Goal: Task Accomplishment & Management: Manage account settings

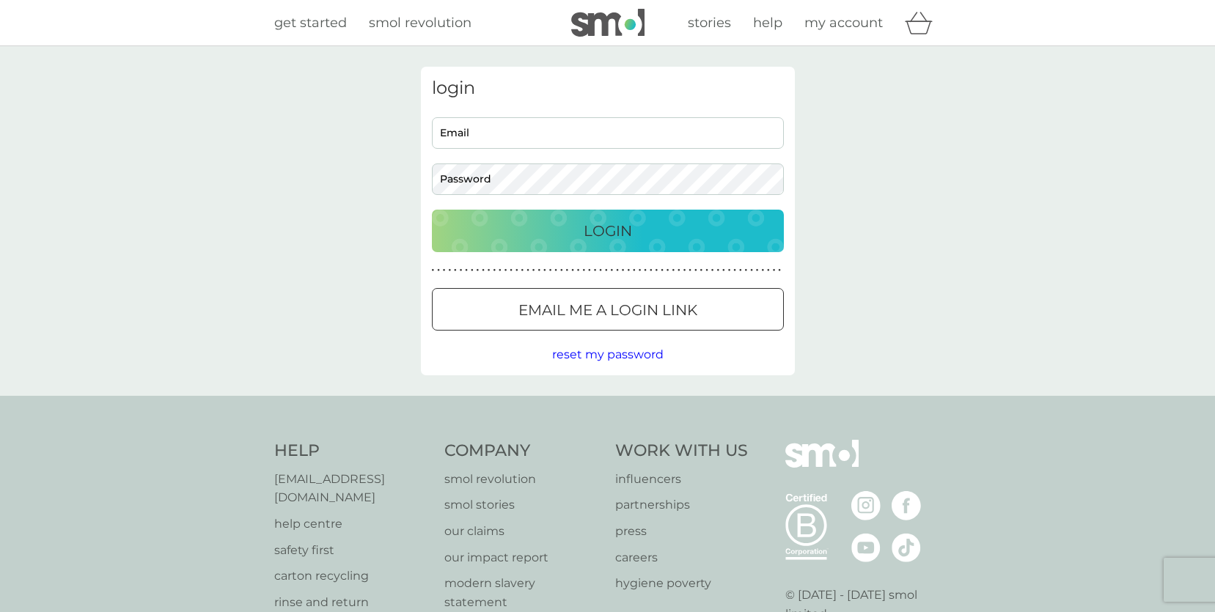
type input "[EMAIL_ADDRESS][DOMAIN_NAME]"
click at [627, 250] on button "Login" at bounding box center [608, 231] width 352 height 43
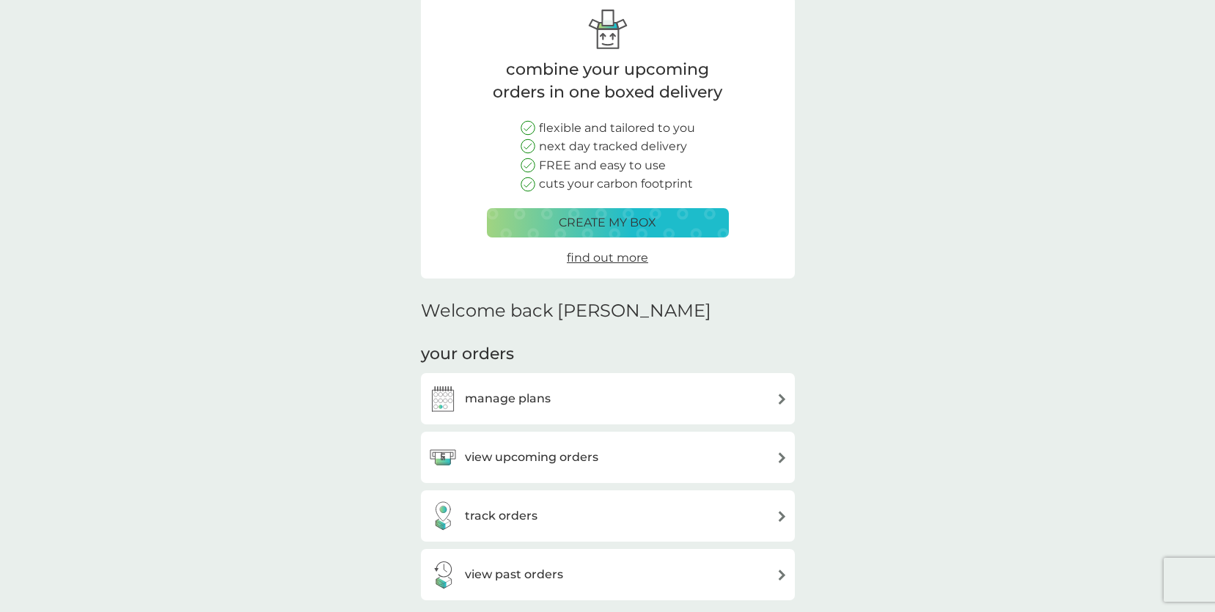
scroll to position [85, 0]
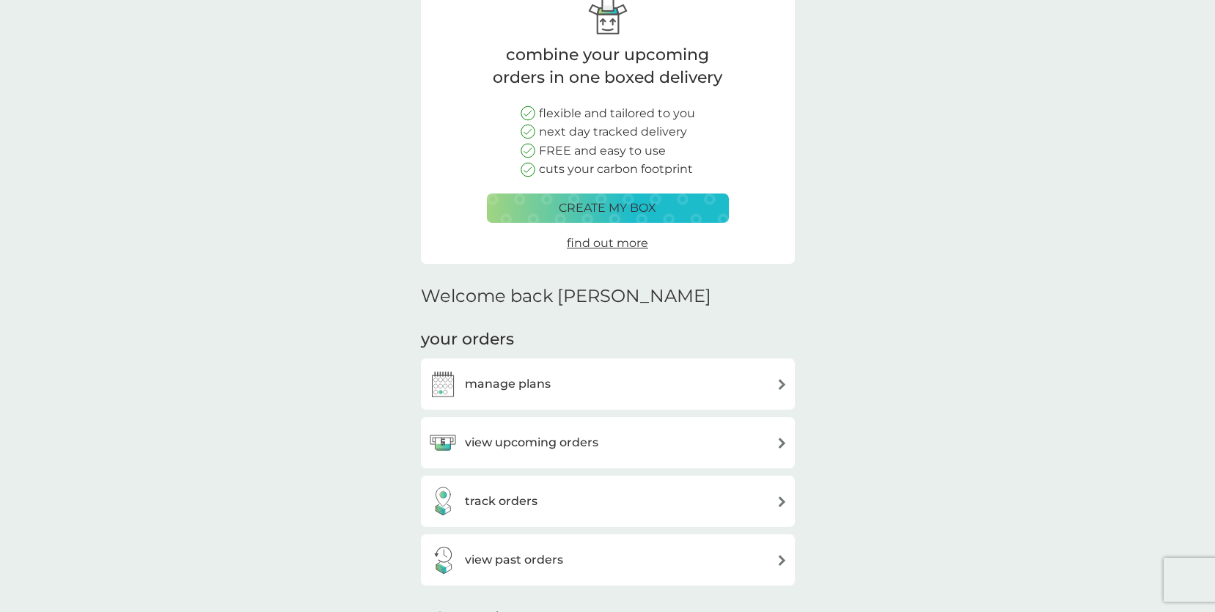
click at [536, 385] on h3 "manage plans" at bounding box center [508, 384] width 86 height 19
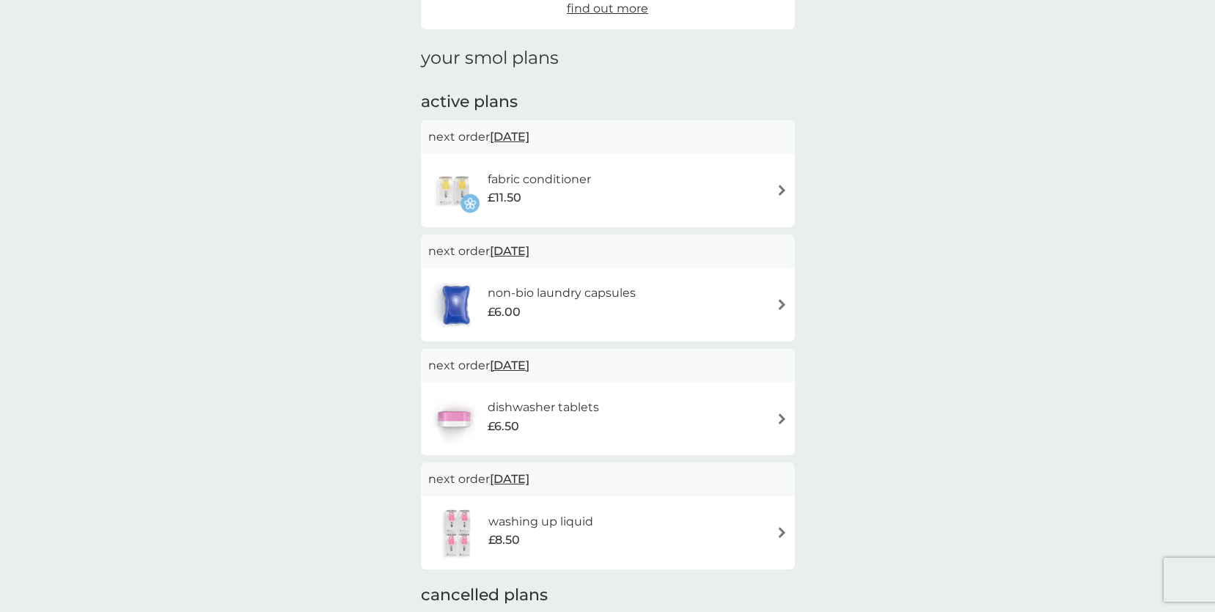
scroll to position [170, 0]
click at [782, 301] on img at bounding box center [782, 305] width 11 height 11
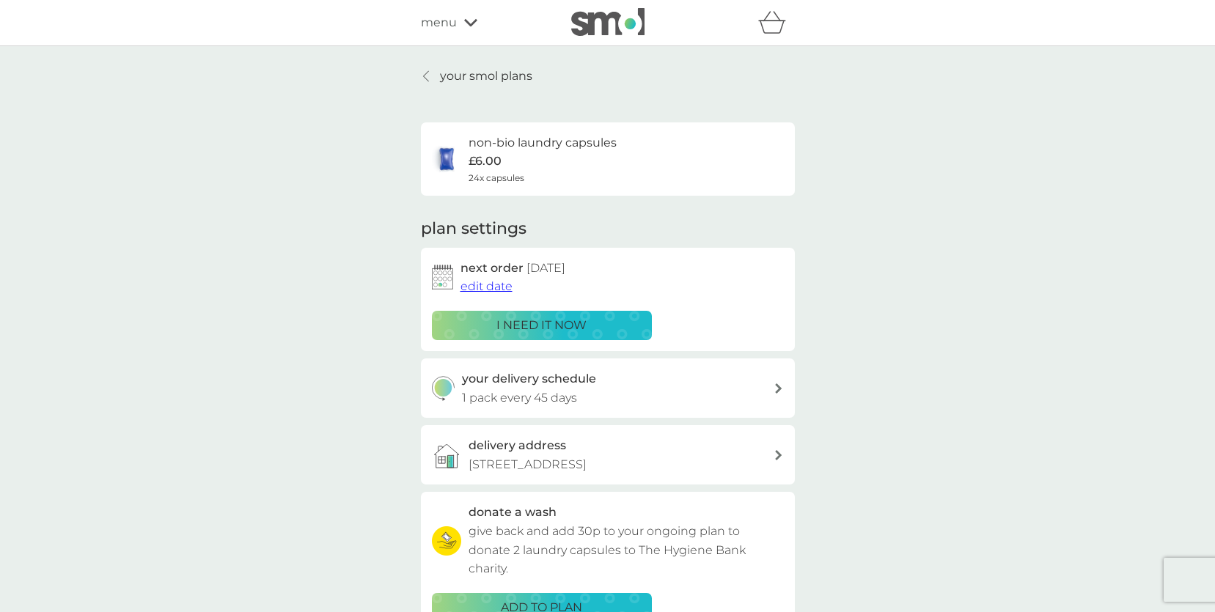
click at [471, 280] on span "edit date" at bounding box center [487, 286] width 52 height 14
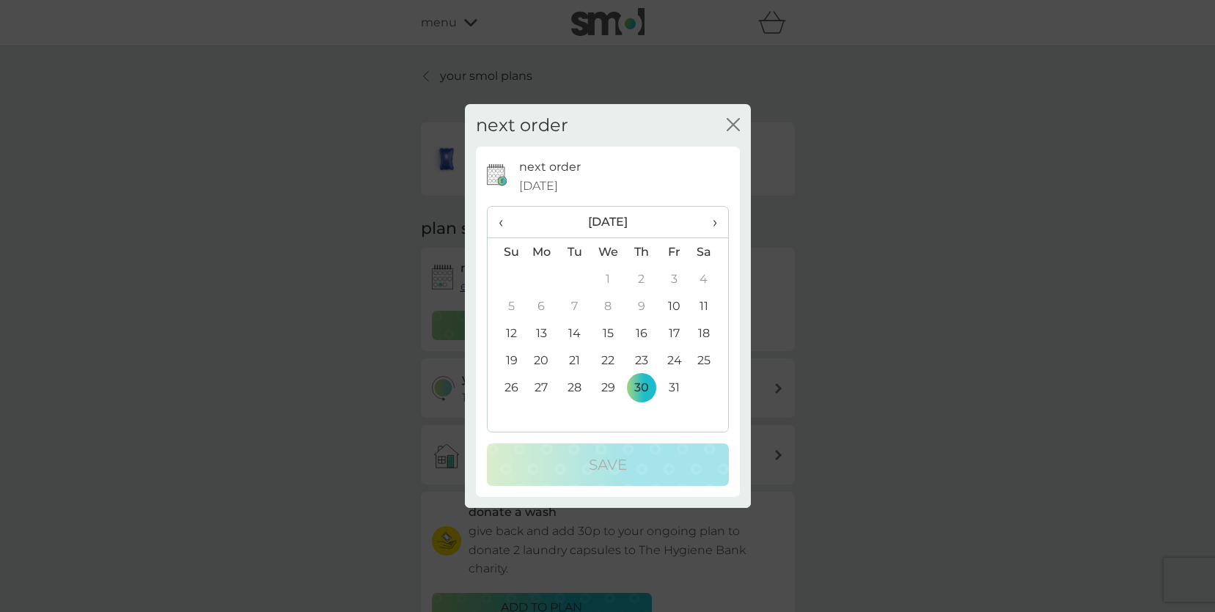
click at [680, 330] on td "17" at bounding box center [674, 333] width 33 height 27
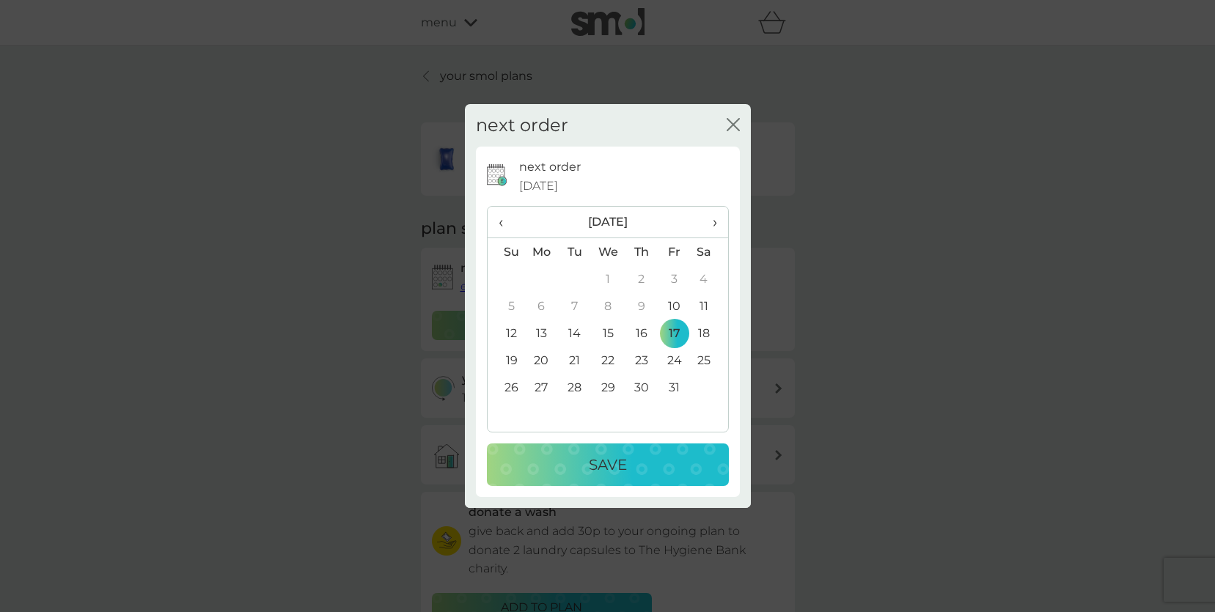
click at [629, 452] on button "Save" at bounding box center [608, 465] width 242 height 43
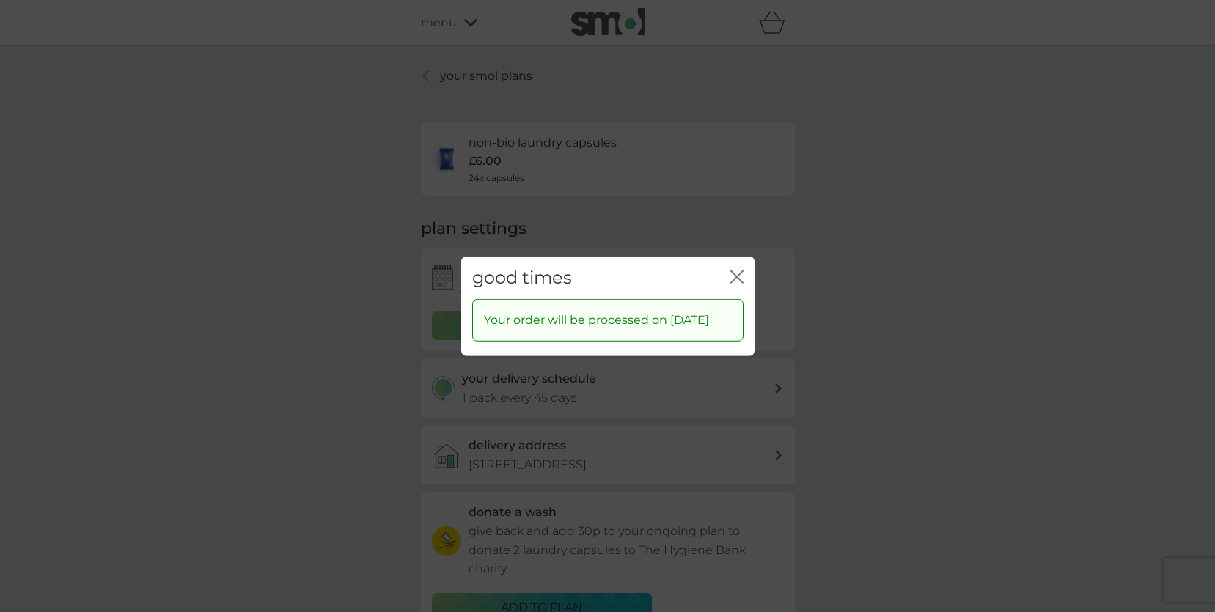
click at [724, 269] on div "good times close" at bounding box center [607, 277] width 293 height 43
click at [732, 270] on icon "close" at bounding box center [736, 276] width 13 height 13
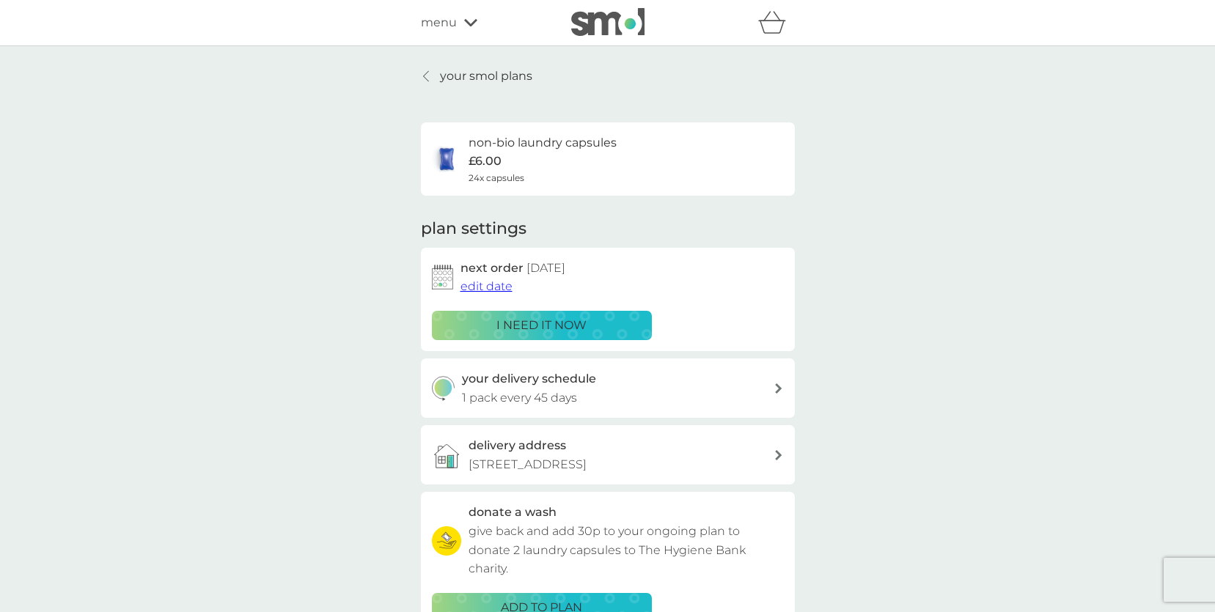
click at [449, 77] on p "your smol plans" at bounding box center [486, 76] width 92 height 19
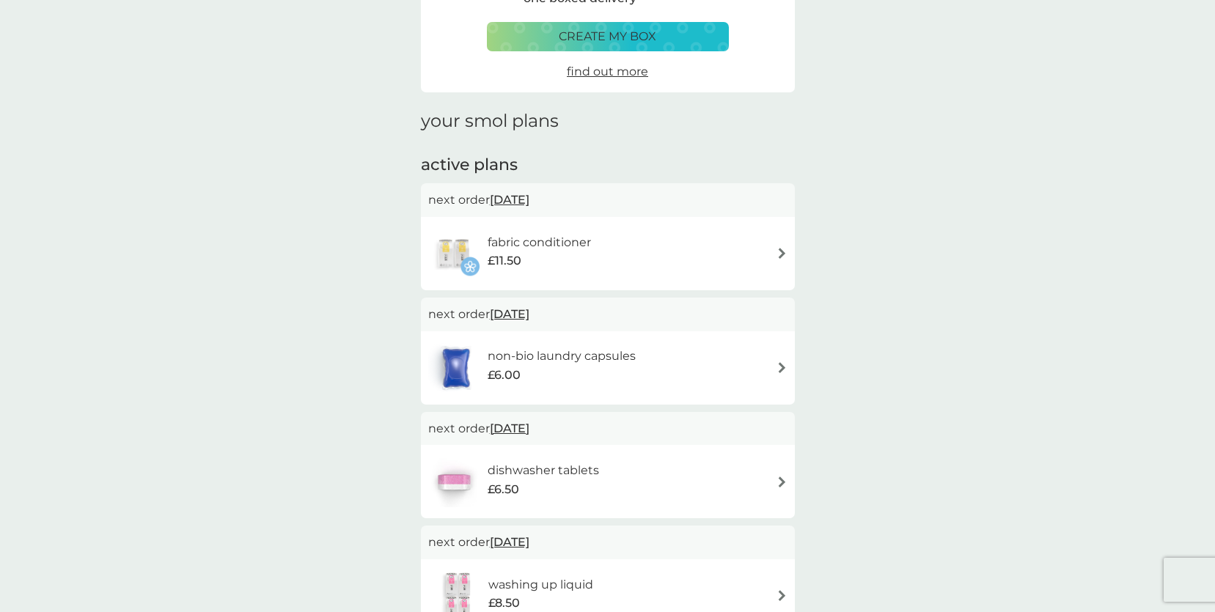
scroll to position [123, 0]
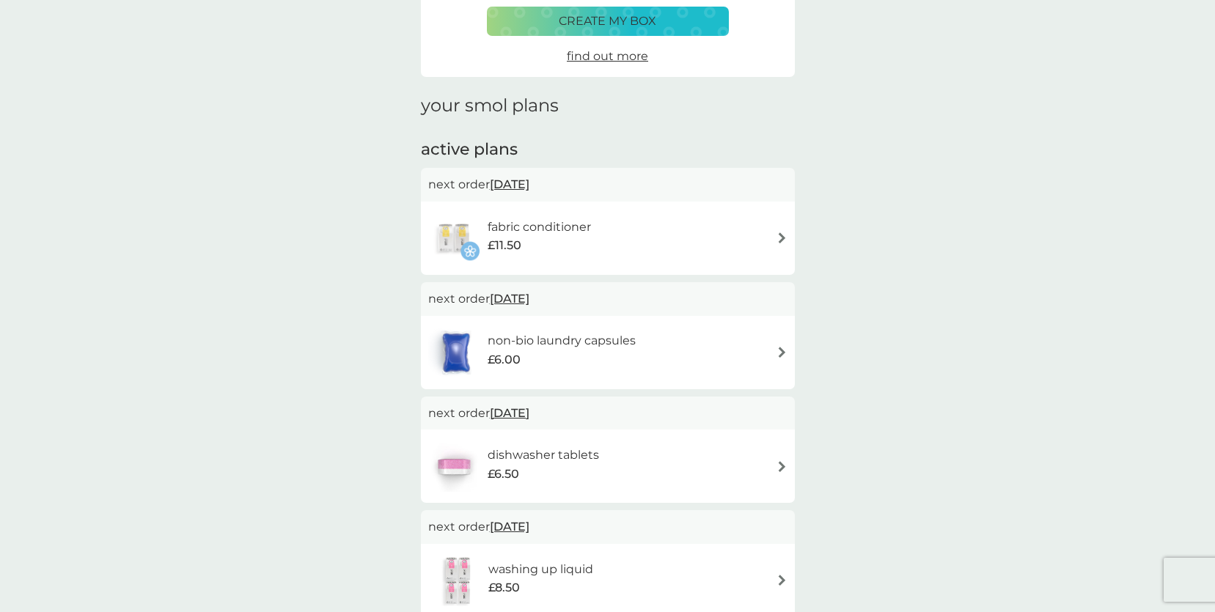
click at [783, 239] on img at bounding box center [782, 237] width 11 height 11
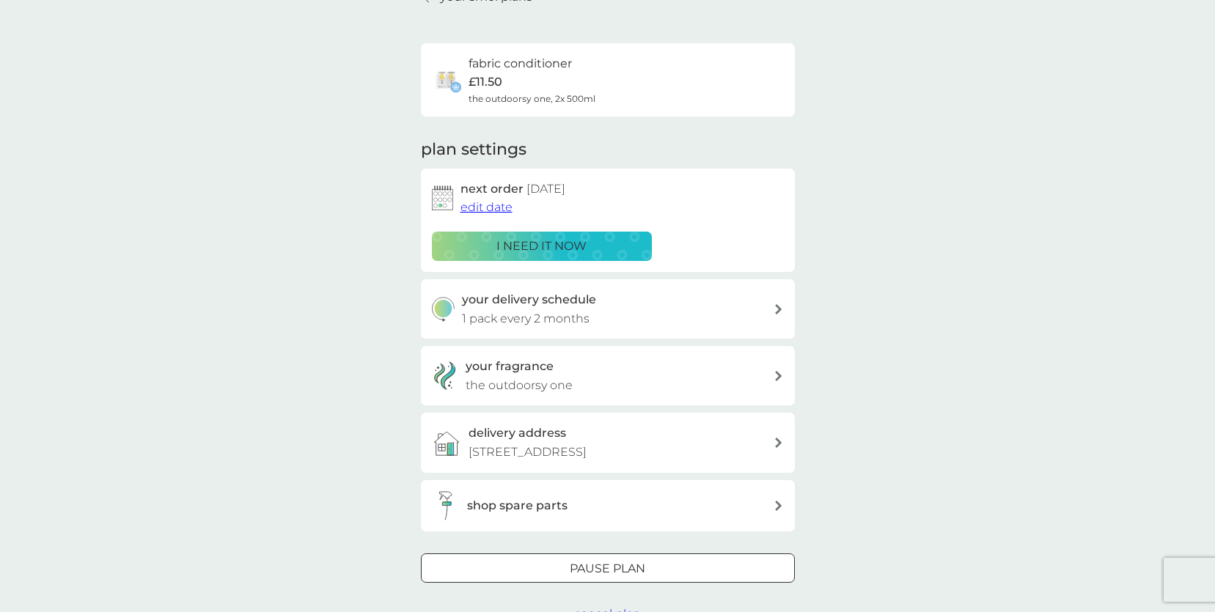
scroll to position [81, 0]
click at [787, 379] on div "your fragrance the outdoorsy one" at bounding box center [608, 373] width 374 height 59
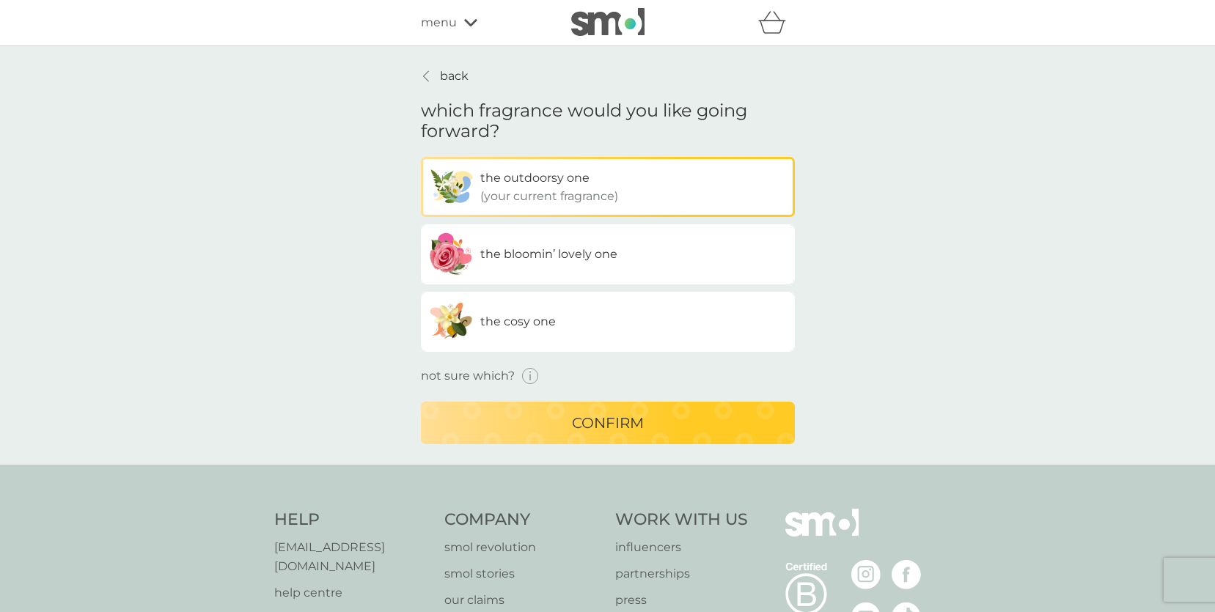
click at [531, 372] on icon "button" at bounding box center [530, 376] width 17 height 17
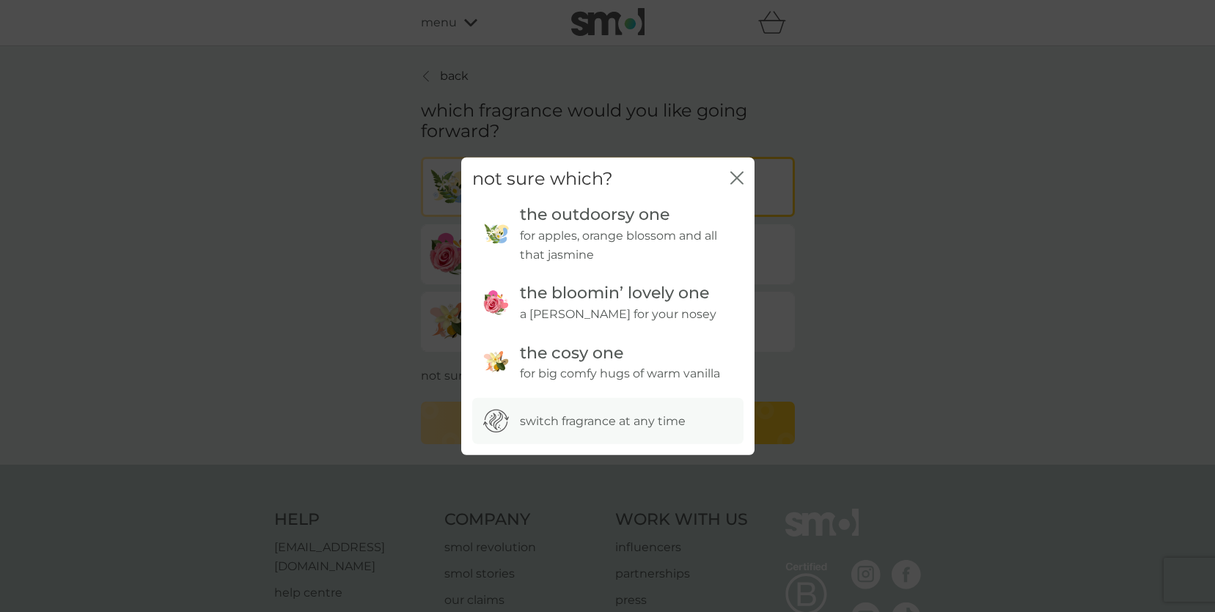
click at [726, 179] on div "not sure which? close" at bounding box center [607, 178] width 293 height 43
click at [741, 169] on div "close" at bounding box center [736, 178] width 13 height 21
click at [738, 176] on icon "close" at bounding box center [740, 178] width 6 height 12
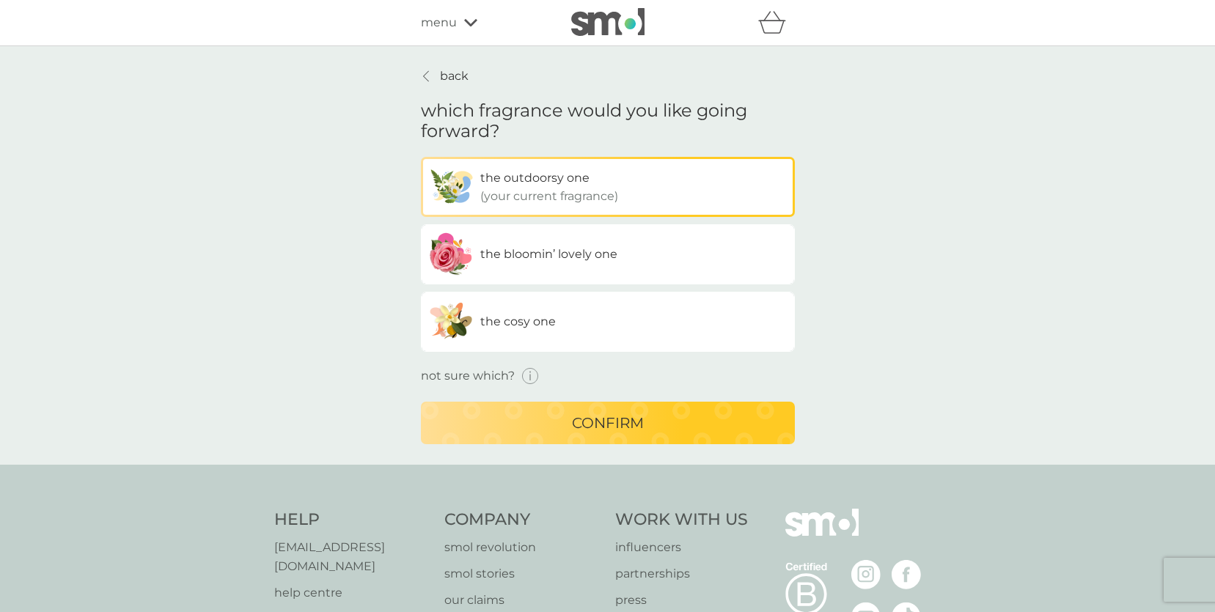
click at [457, 76] on p "back" at bounding box center [454, 76] width 29 height 19
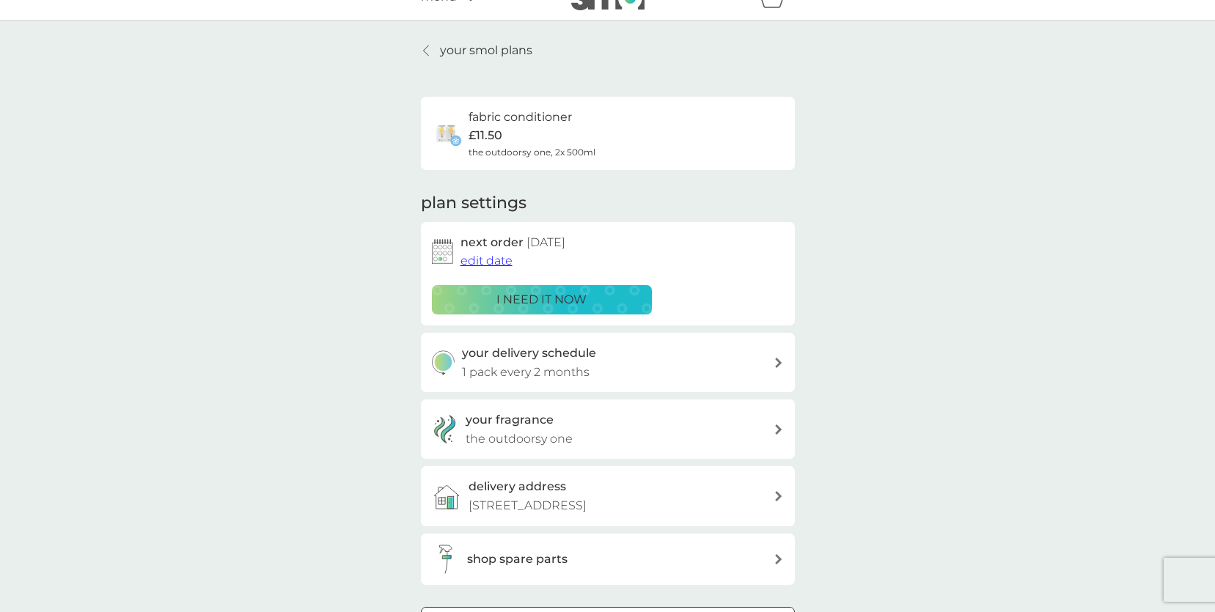
scroll to position [21, 0]
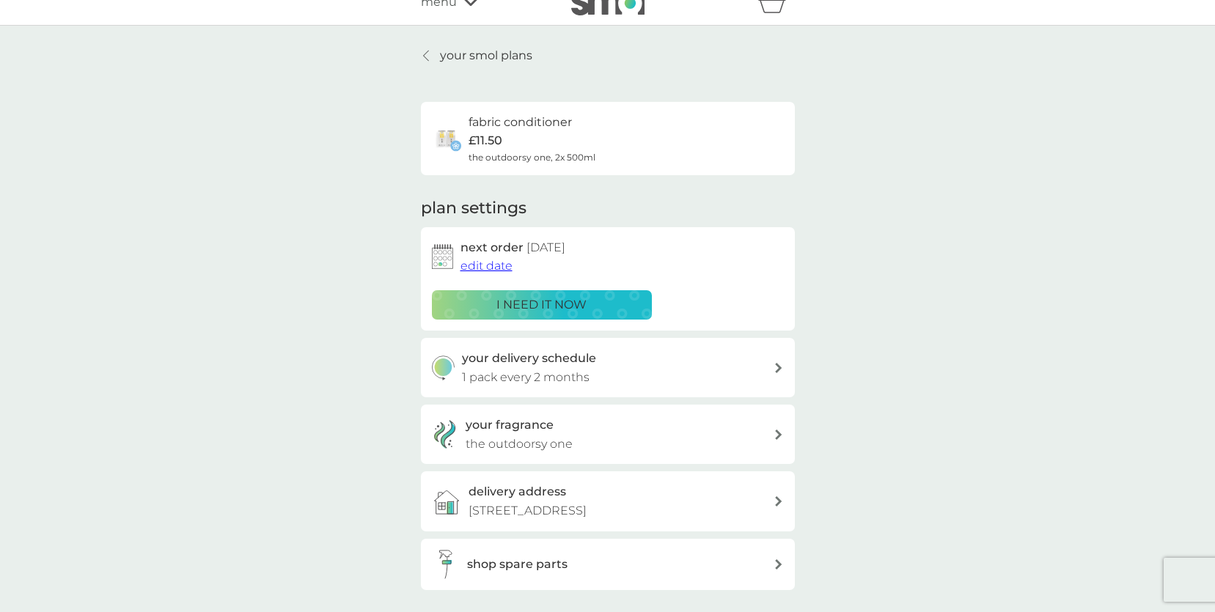
click at [465, 58] on p "your smol plans" at bounding box center [486, 55] width 92 height 19
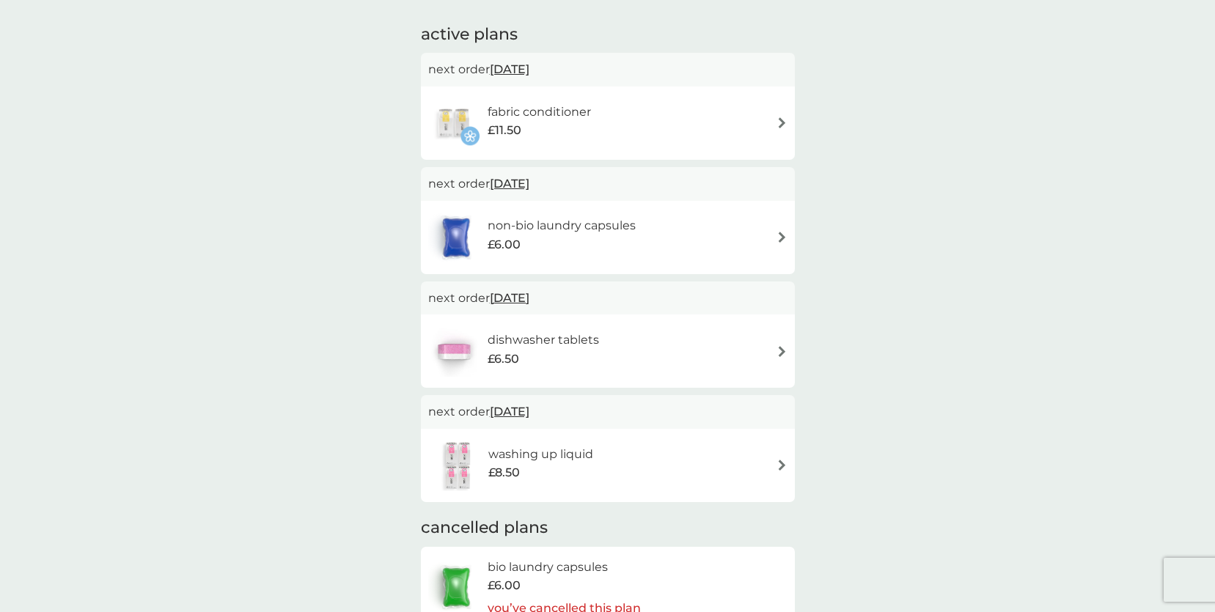
scroll to position [237, 0]
click at [780, 466] on img at bounding box center [782, 466] width 11 height 11
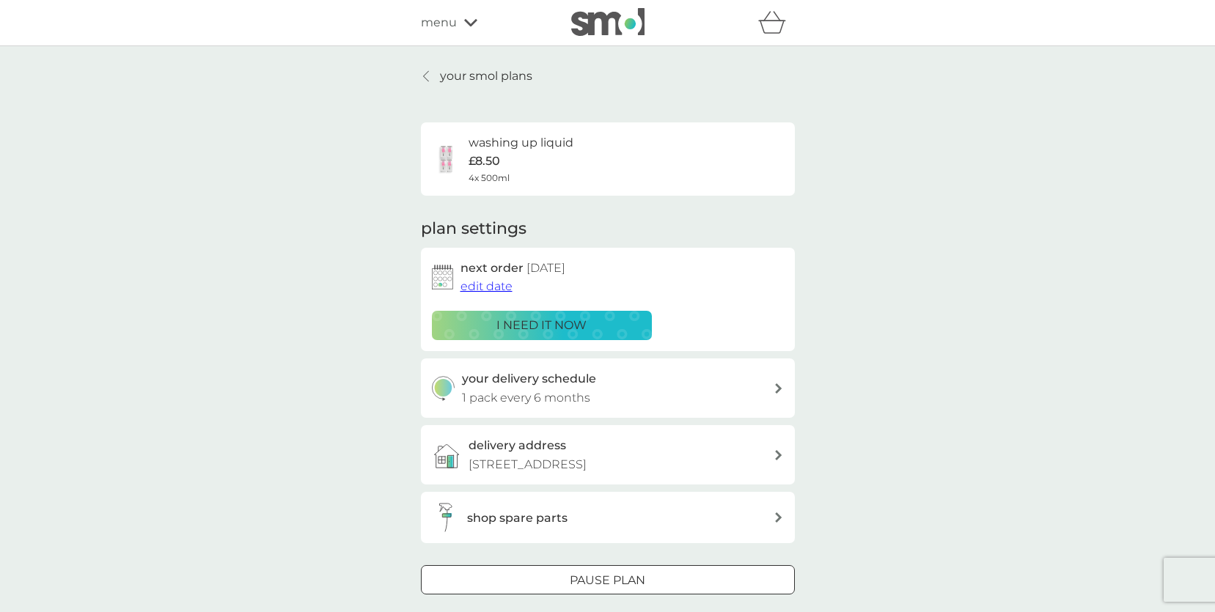
click at [484, 287] on span "edit date" at bounding box center [487, 286] width 52 height 14
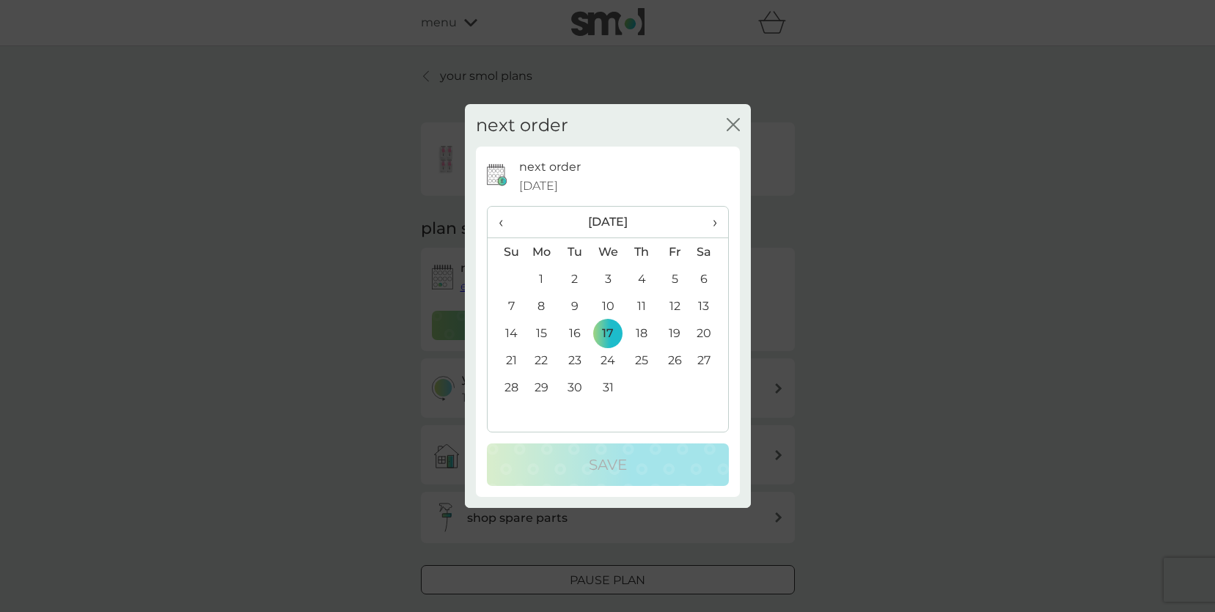
click at [504, 217] on span "‹" at bounding box center [506, 222] width 15 height 31
click at [676, 331] on td "17" at bounding box center [674, 333] width 33 height 27
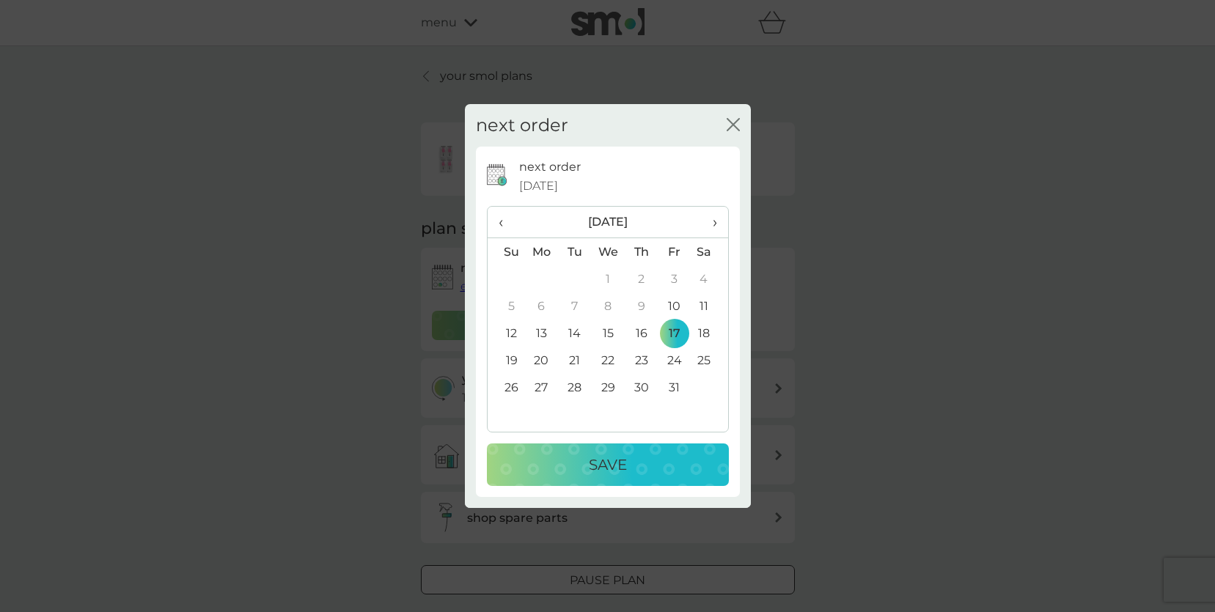
click at [638, 460] on div "Save" at bounding box center [608, 464] width 213 height 23
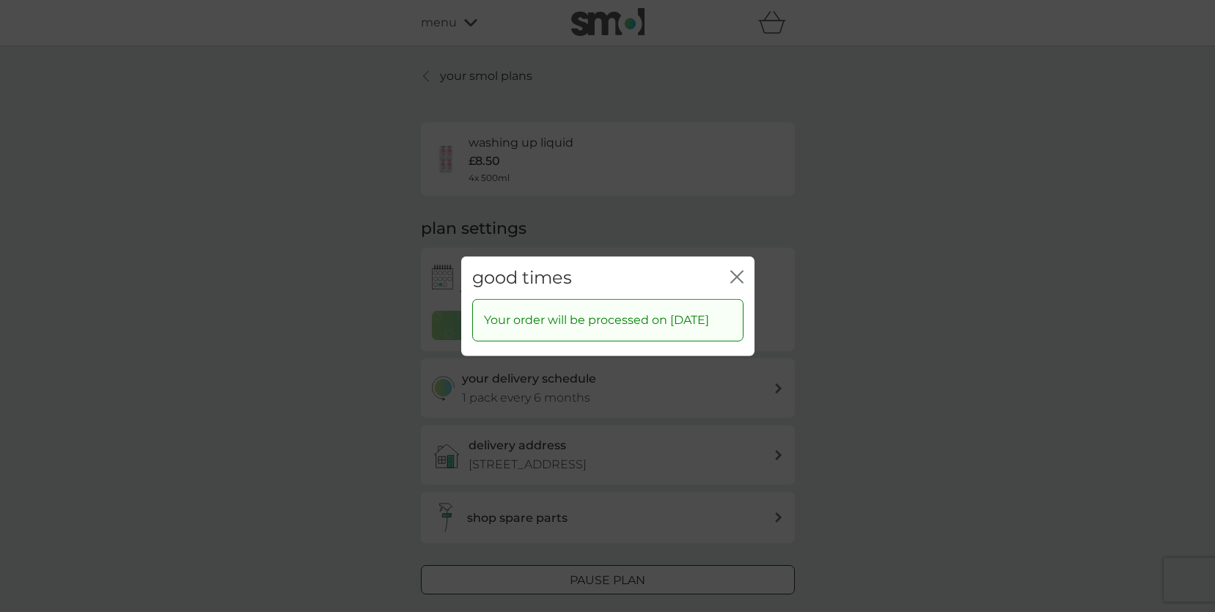
click at [727, 269] on div "good times close" at bounding box center [607, 277] width 293 height 43
click at [745, 271] on div "good times close" at bounding box center [607, 277] width 293 height 43
click at [738, 272] on icon "close" at bounding box center [736, 276] width 13 height 13
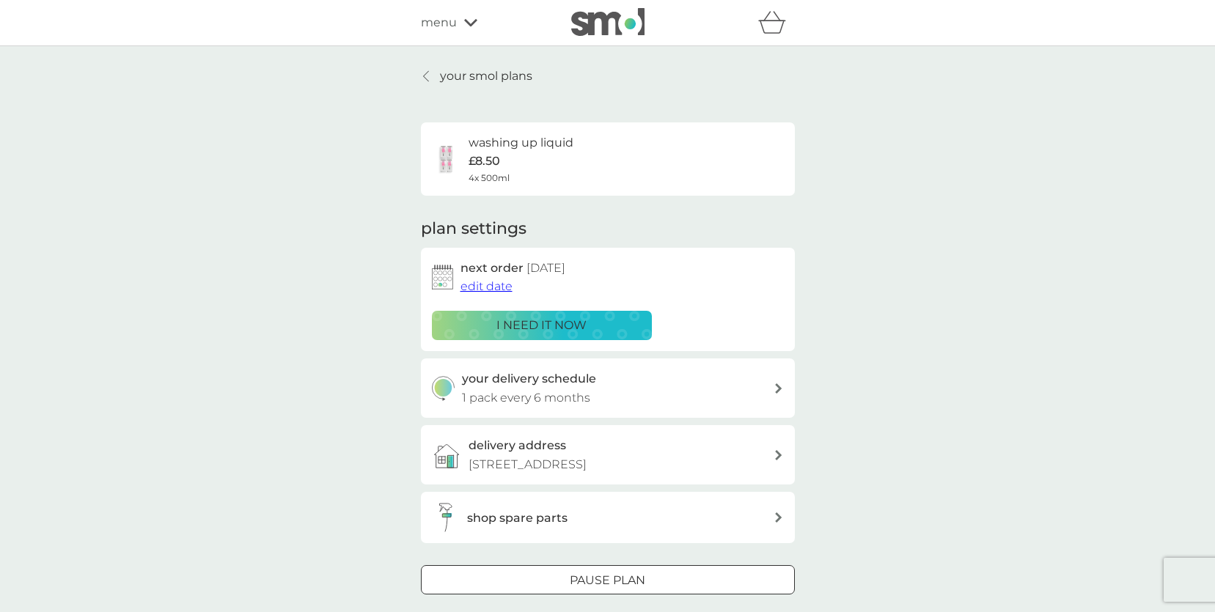
click at [458, 74] on p "your smol plans" at bounding box center [486, 76] width 92 height 19
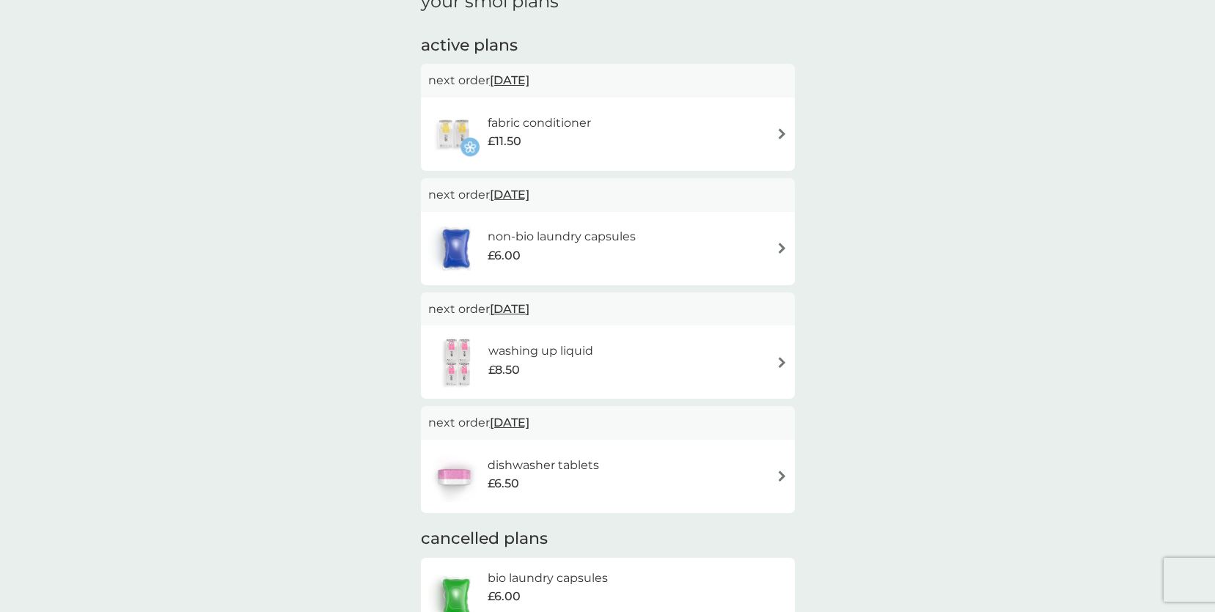
scroll to position [388, 0]
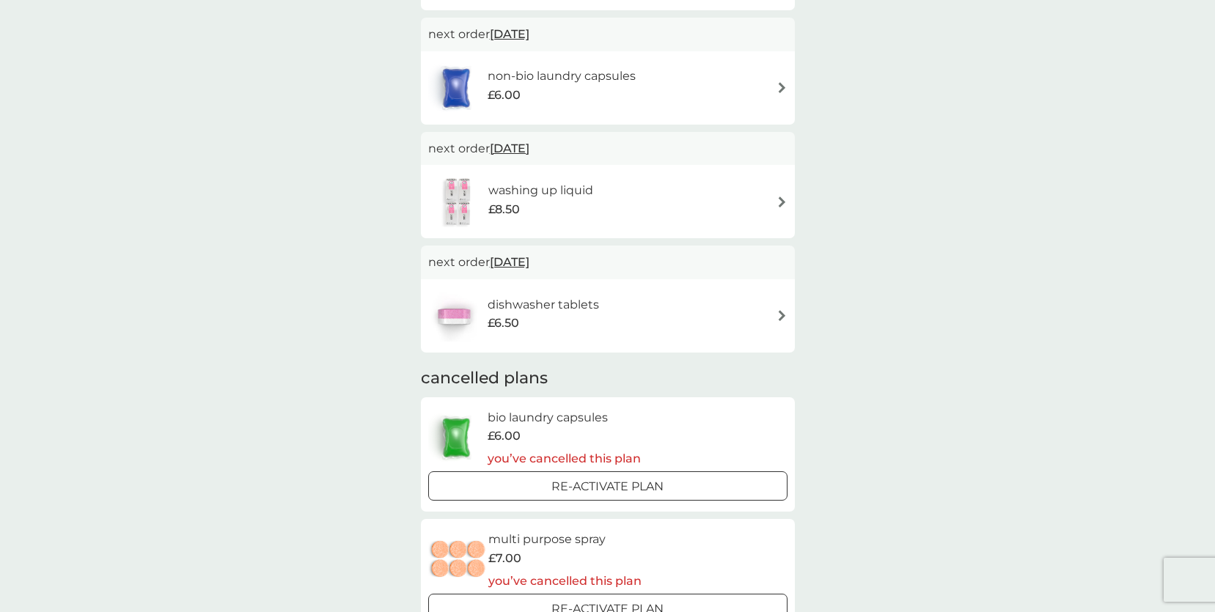
click at [781, 318] on img at bounding box center [782, 315] width 11 height 11
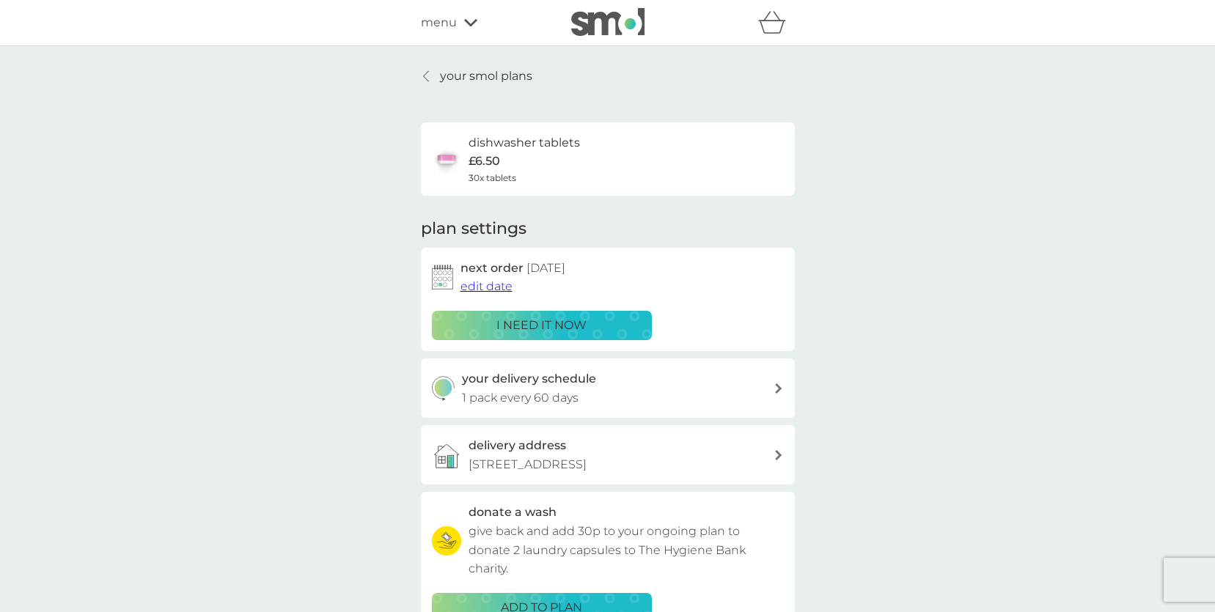
click at [489, 287] on span "edit date" at bounding box center [487, 286] width 52 height 14
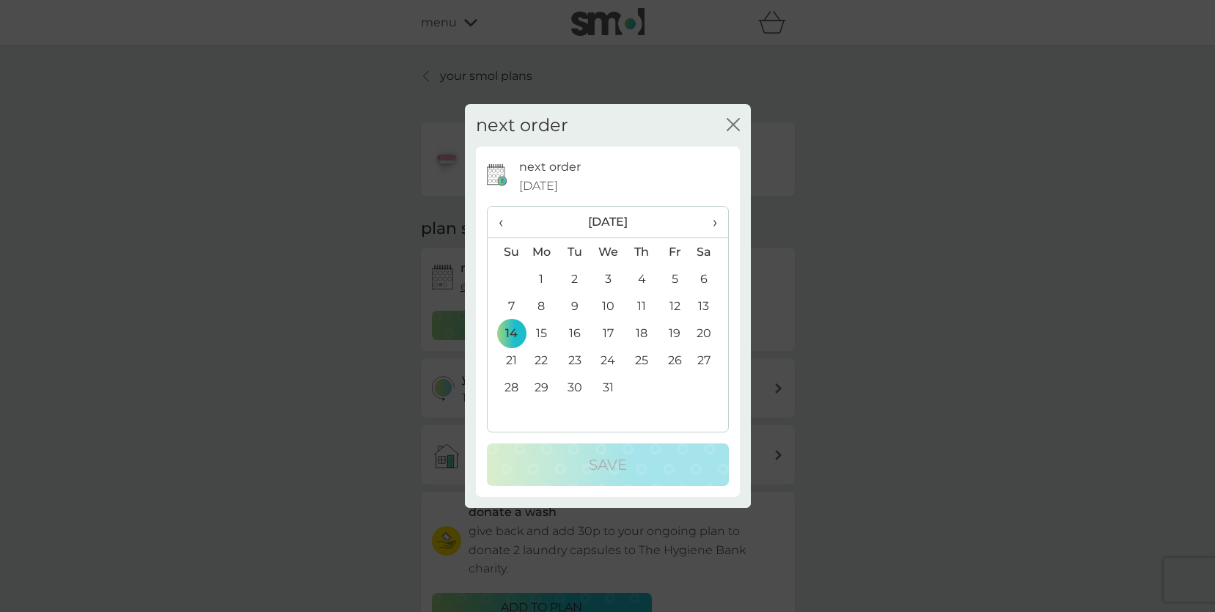
click at [511, 226] on span "‹" at bounding box center [506, 222] width 15 height 31
click at [500, 223] on span "‹" at bounding box center [506, 222] width 15 height 31
click at [675, 331] on td "17" at bounding box center [674, 333] width 33 height 27
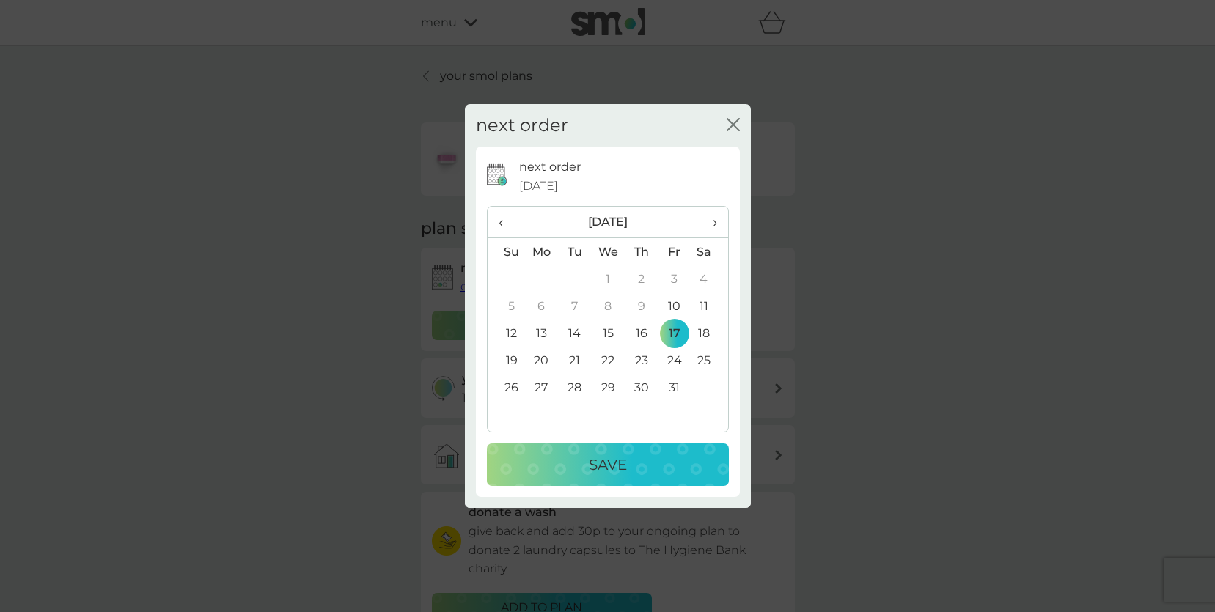
click at [627, 461] on div "Save" at bounding box center [608, 464] width 213 height 23
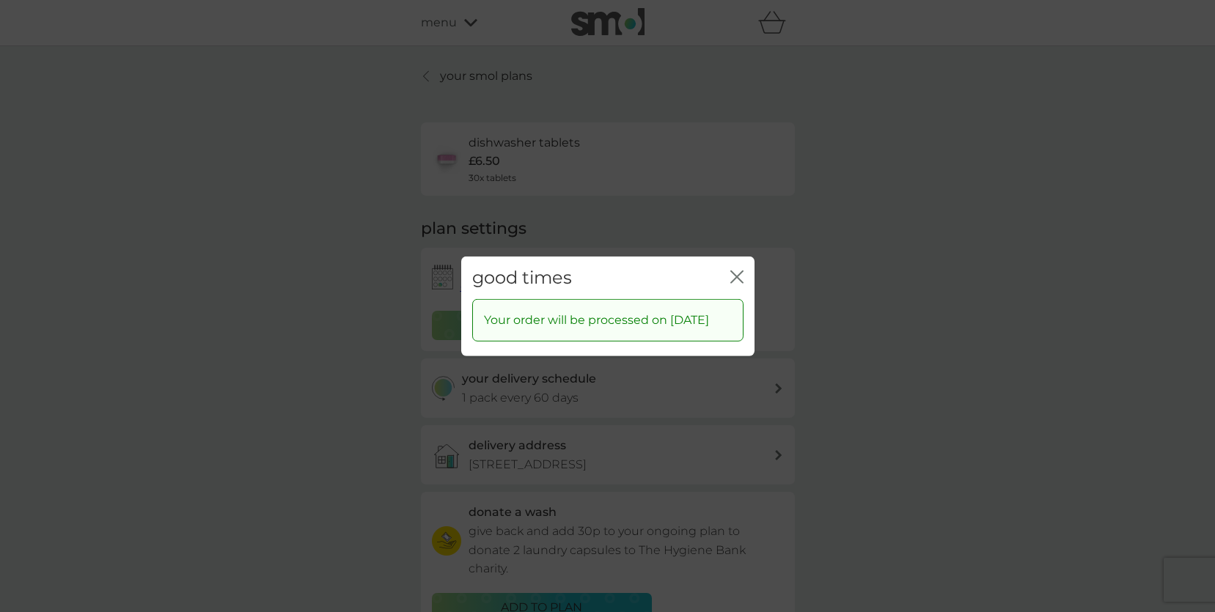
click at [734, 271] on icon "close" at bounding box center [736, 276] width 13 height 13
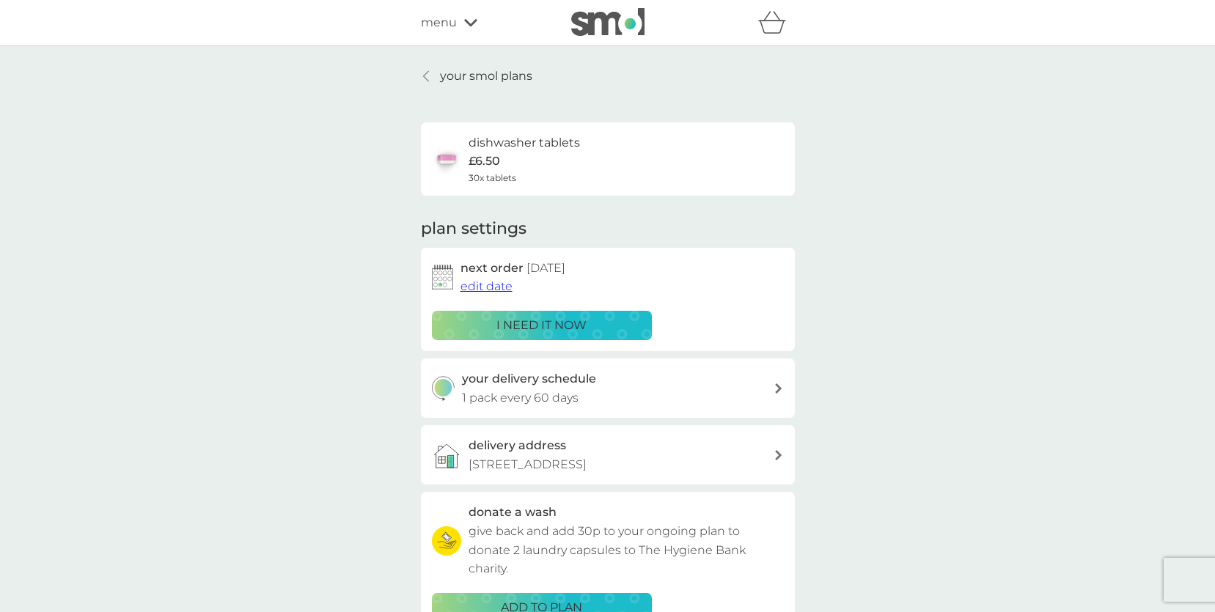
click at [451, 73] on p "your smol plans" at bounding box center [486, 76] width 92 height 19
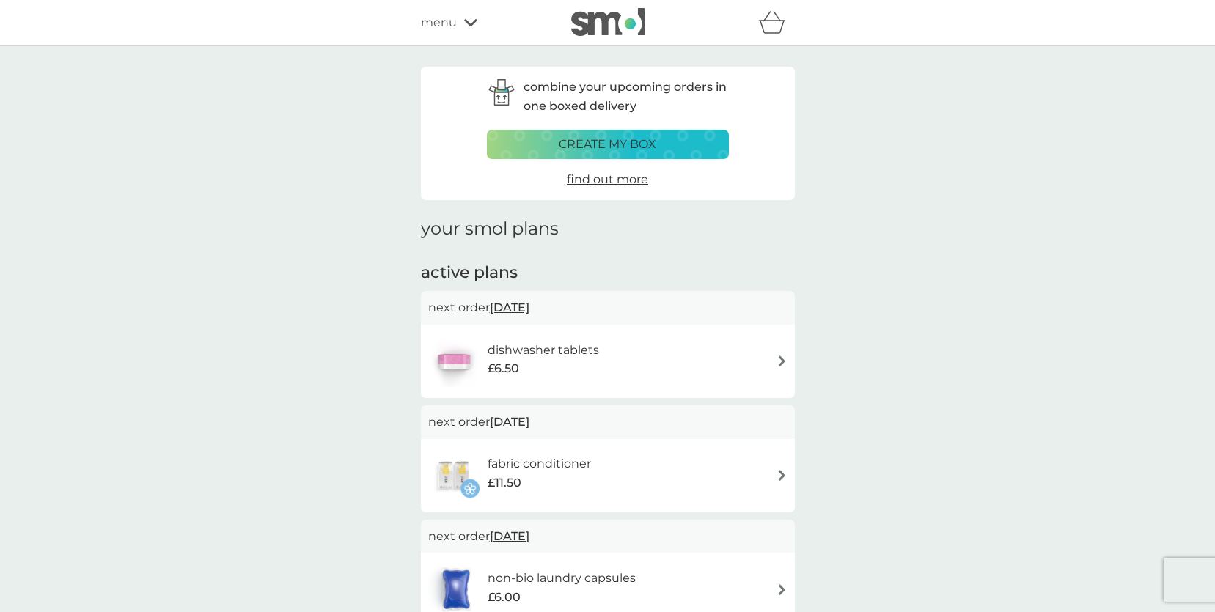
click at [455, 23] on span "menu" at bounding box center [439, 22] width 36 height 19
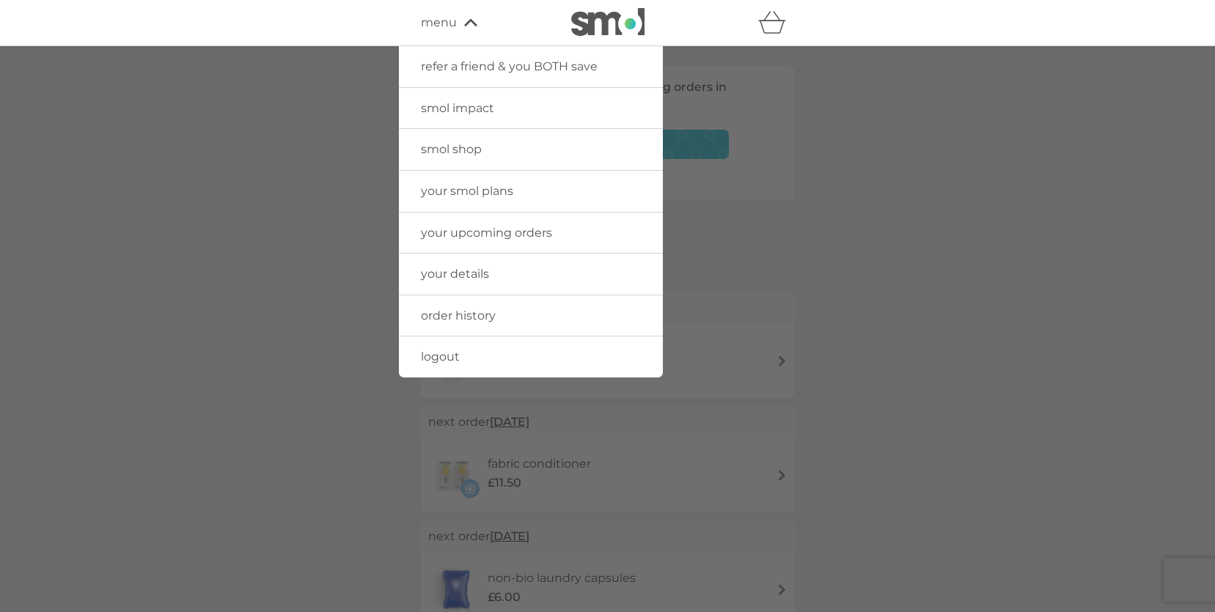
click at [469, 152] on span "smol shop" at bounding box center [451, 149] width 61 height 14
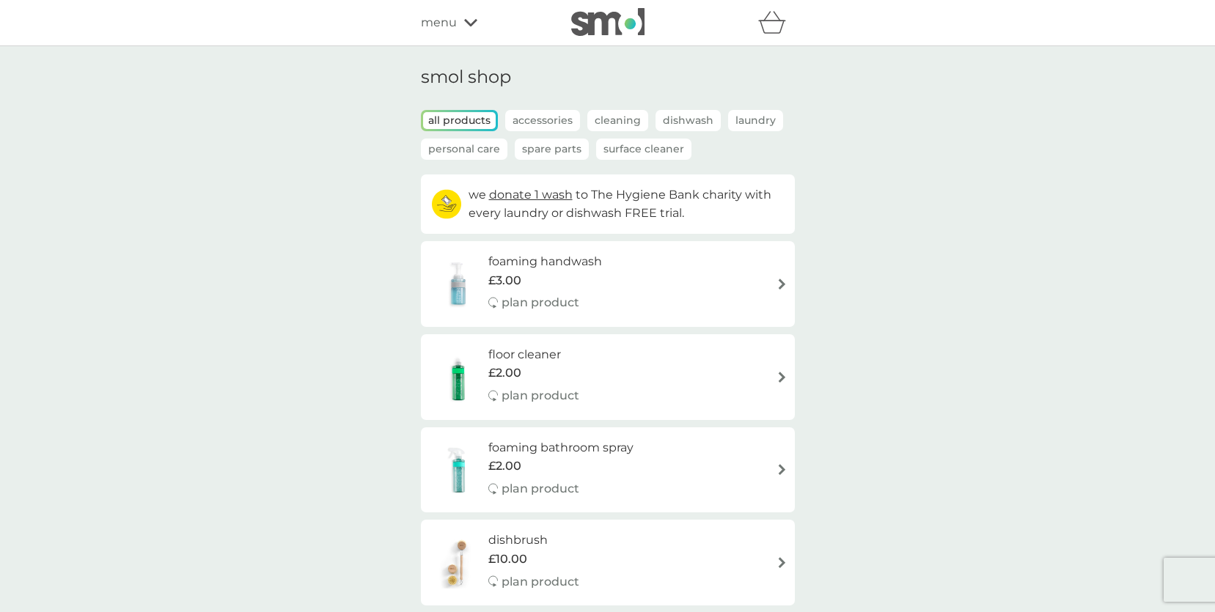
scroll to position [7, 0]
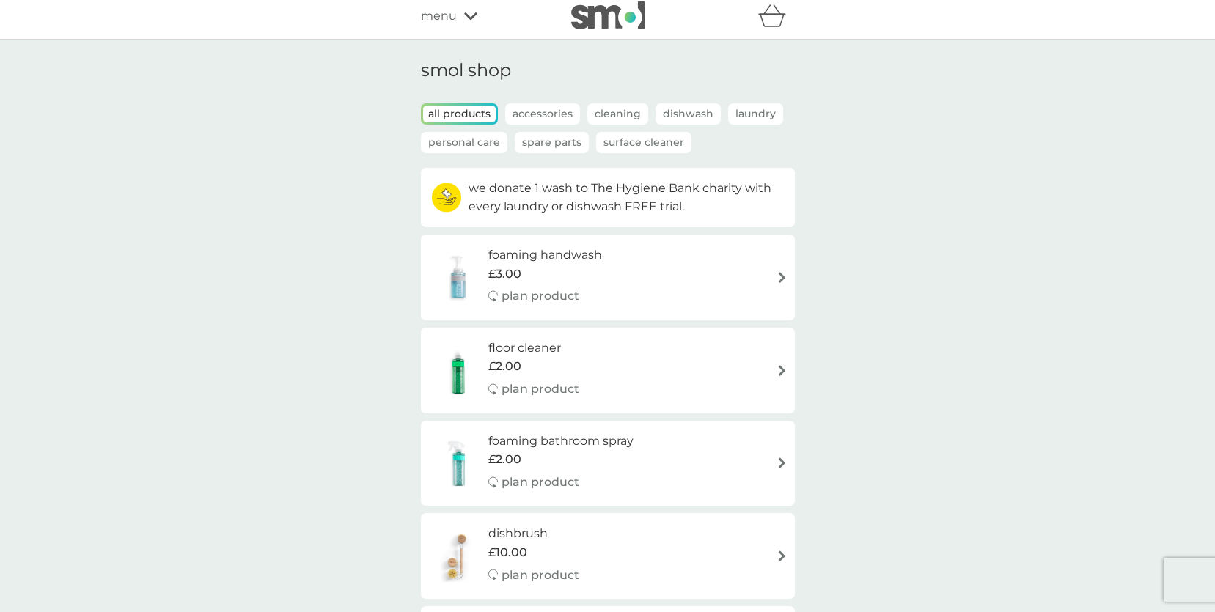
click at [575, 252] on h6 "foaming handwash" at bounding box center [545, 255] width 114 height 19
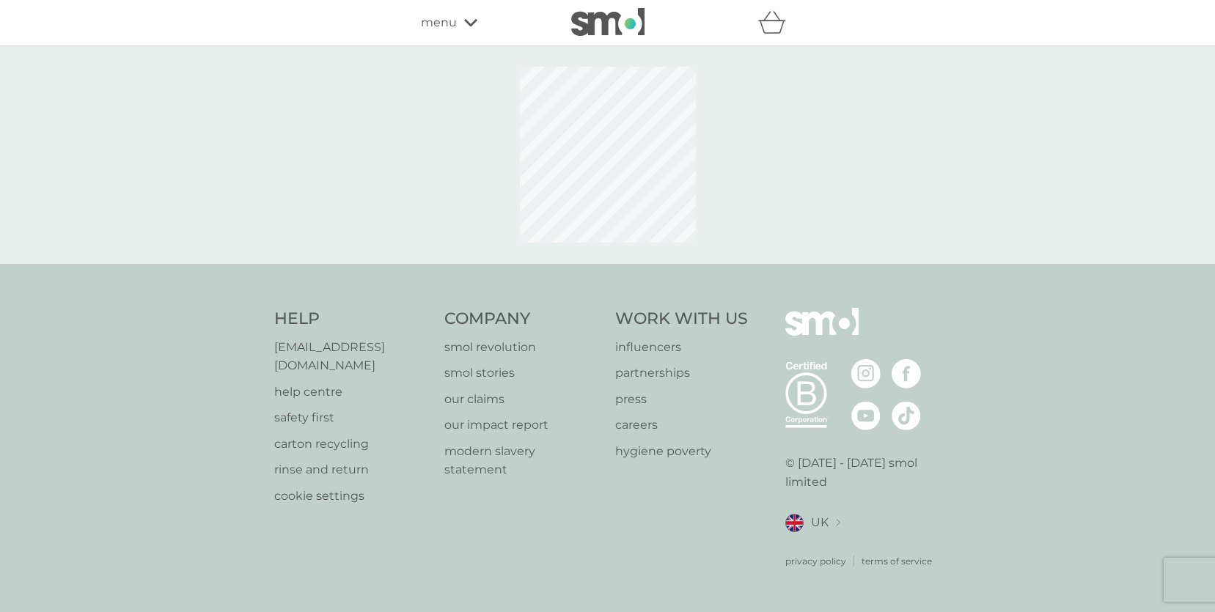
select select "119"
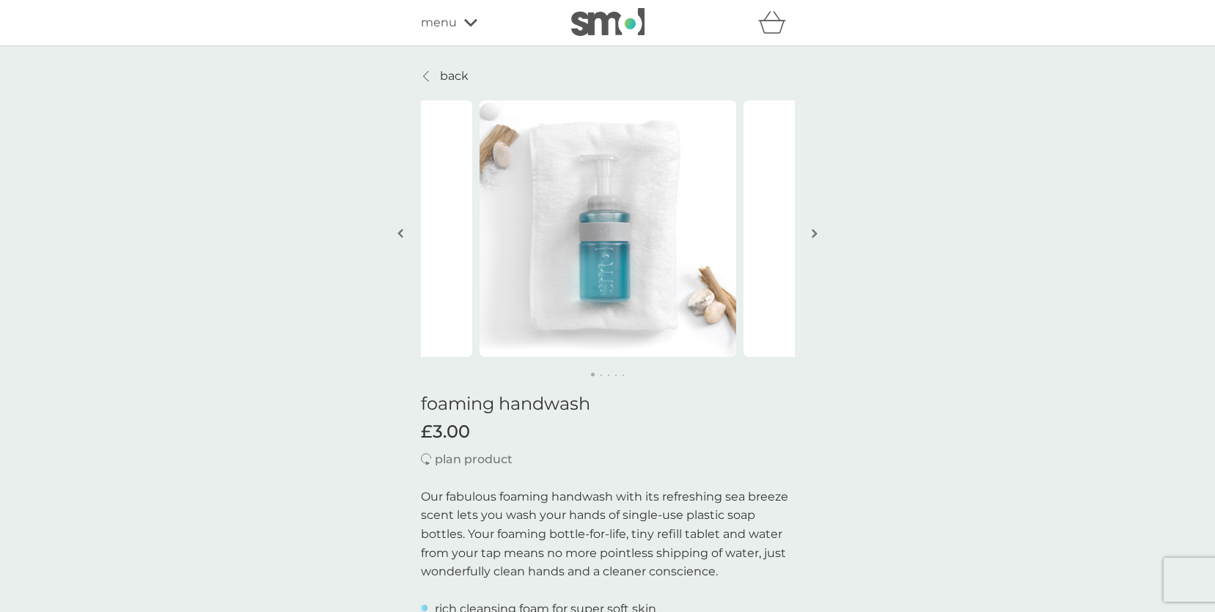
click at [813, 245] on button "button" at bounding box center [815, 234] width 11 height 73
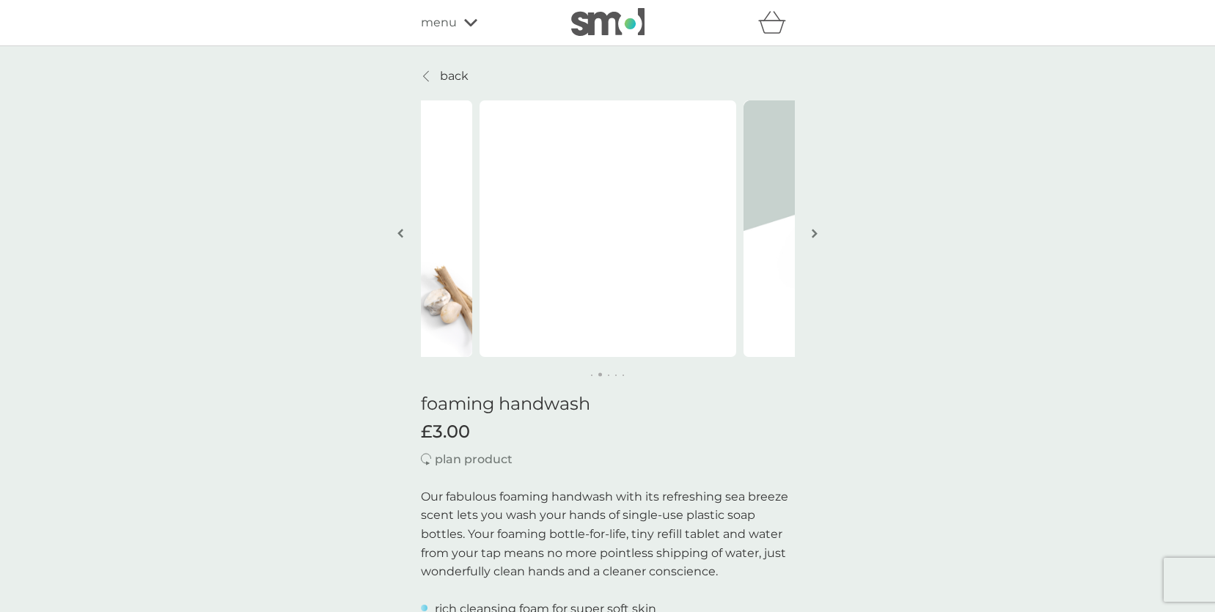
click at [812, 239] on button "button" at bounding box center [815, 234] width 11 height 73
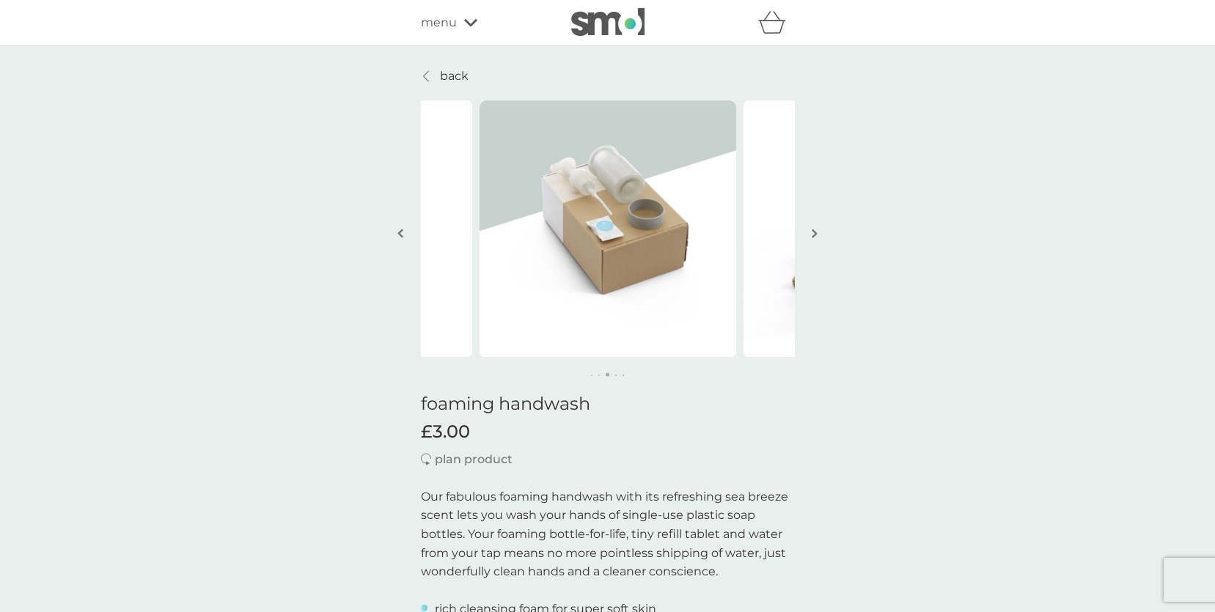
click at [812, 239] on button "button" at bounding box center [815, 234] width 11 height 73
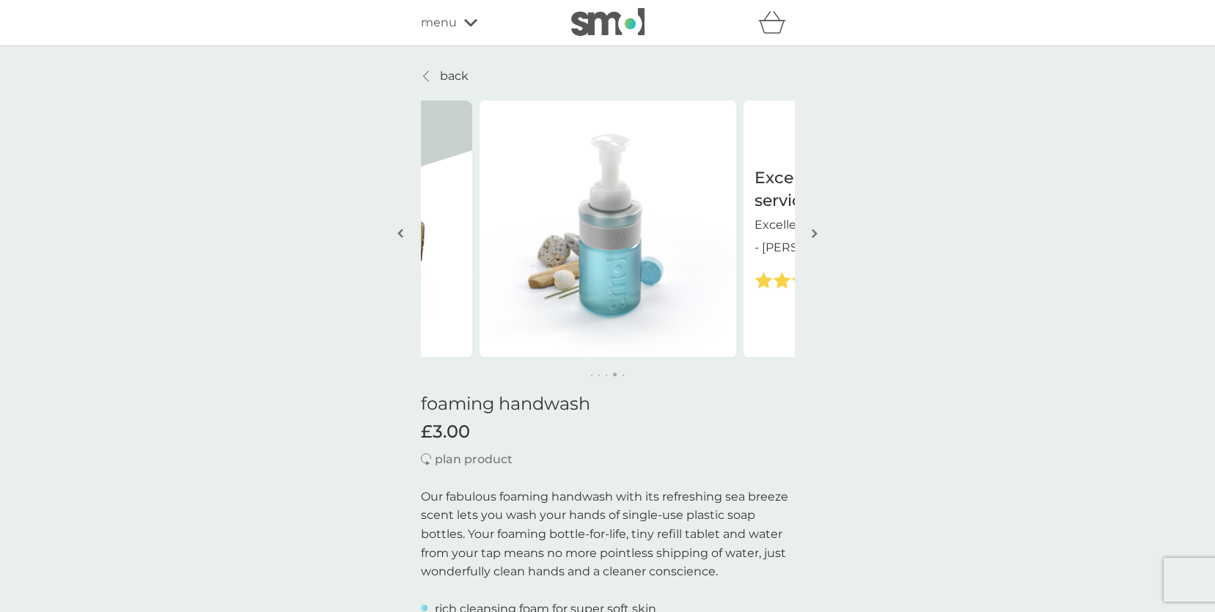
click at [812, 240] on button "button" at bounding box center [815, 234] width 11 height 73
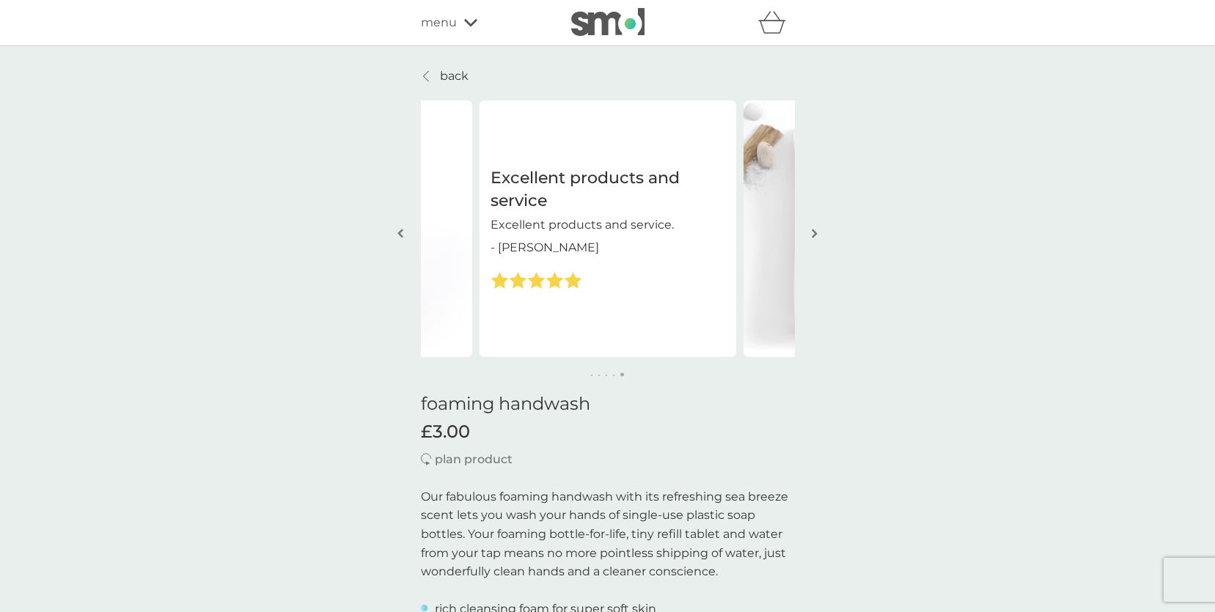
click at [812, 240] on button "button" at bounding box center [815, 234] width 11 height 73
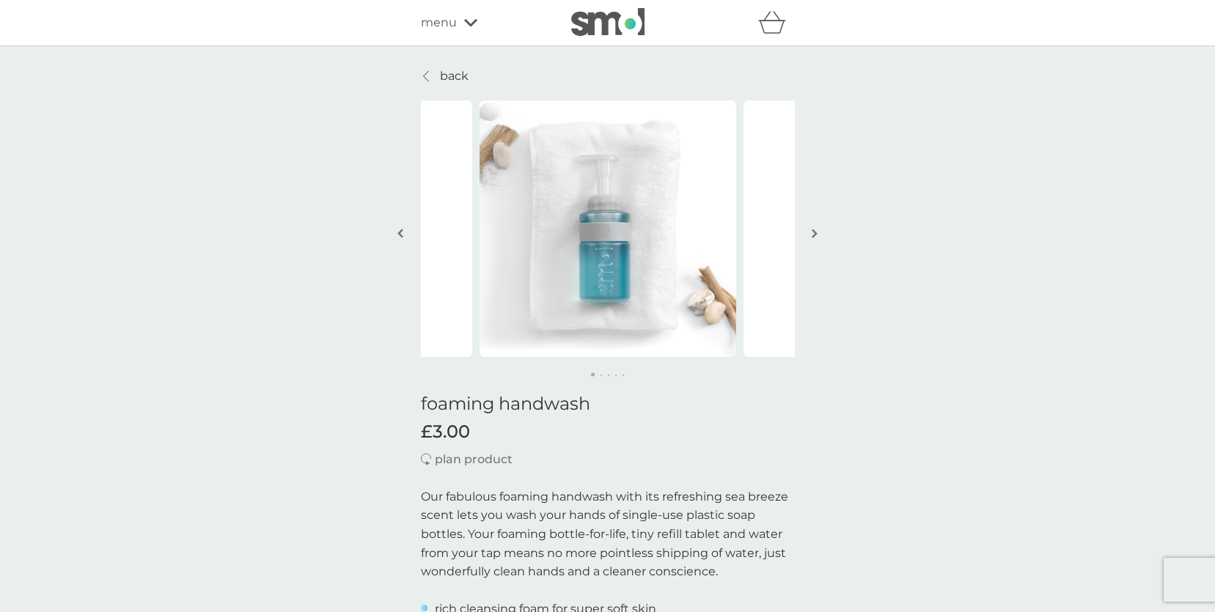
click at [812, 236] on img "button" at bounding box center [815, 233] width 6 height 11
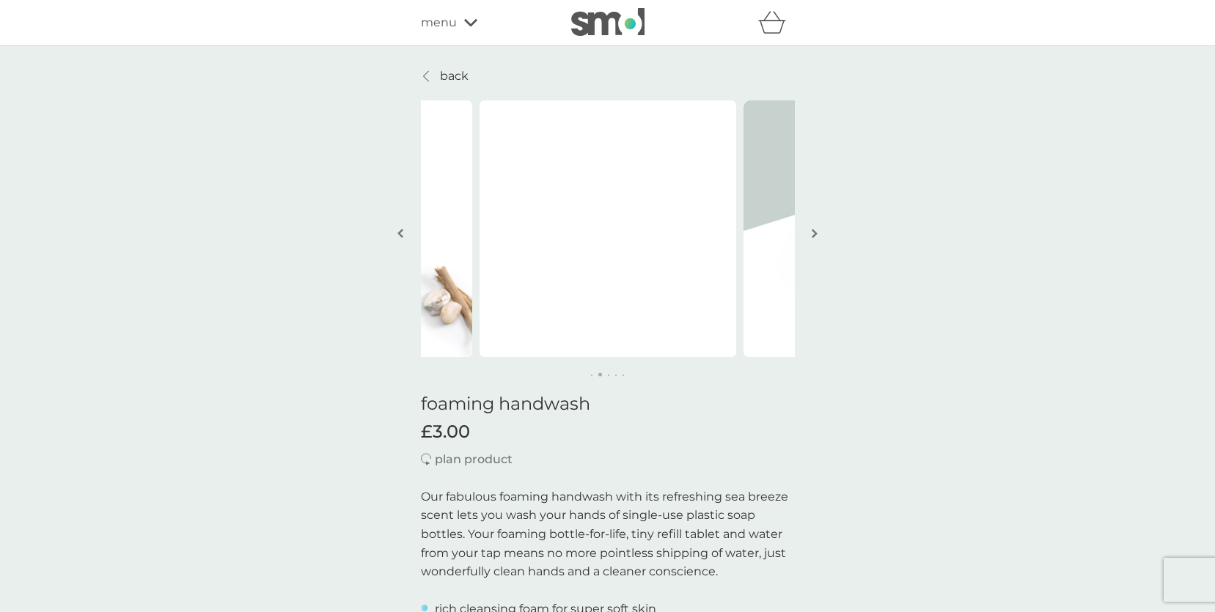
click at [445, 14] on span "menu" at bounding box center [439, 22] width 36 height 19
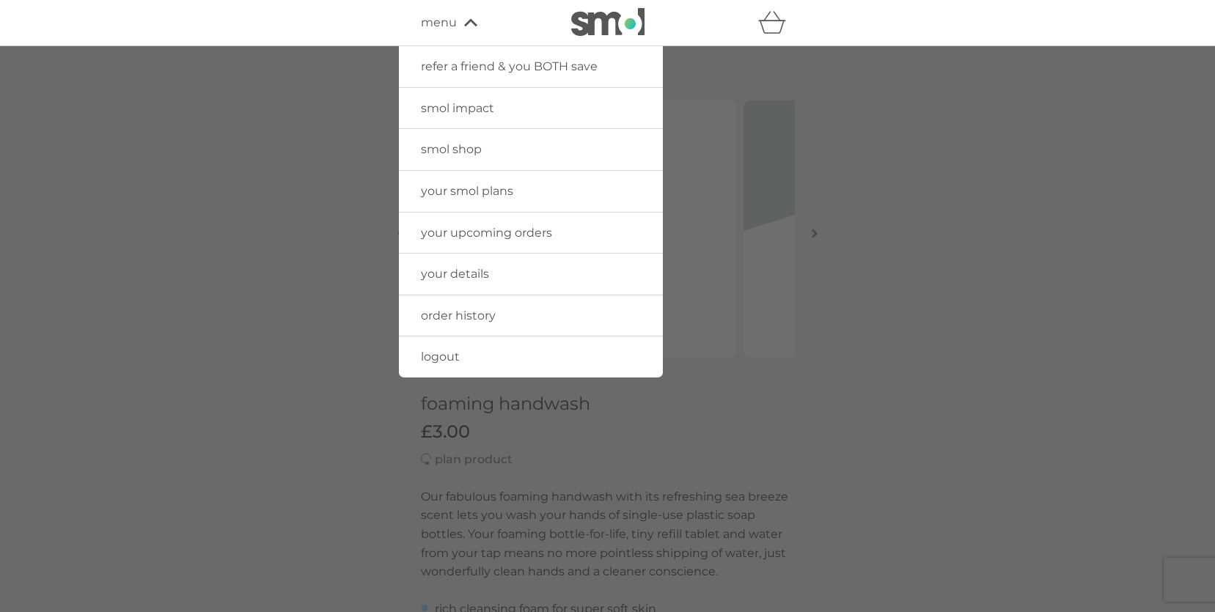
click at [452, 201] on link "your smol plans" at bounding box center [531, 191] width 264 height 41
